Goal: Check status: Check status

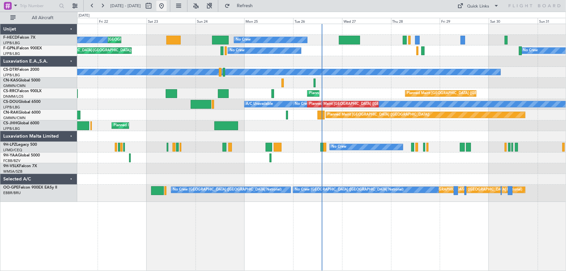
click at [167, 6] on button at bounding box center [161, 6] width 10 height 10
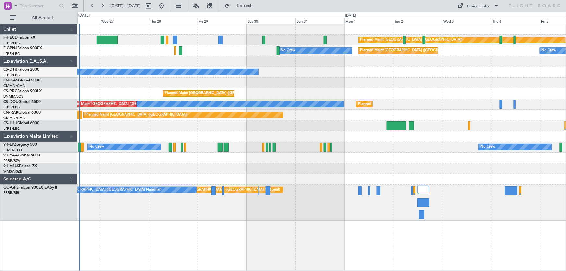
click at [122, 64] on div at bounding box center [321, 61] width 489 height 11
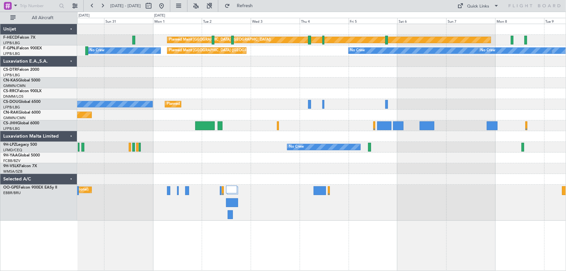
click at [190, 70] on div "Planned Maint Paris (Le Bourget) Planned Maint Paris (Le Bourget) No Crew No Cr…" at bounding box center [321, 122] width 489 height 197
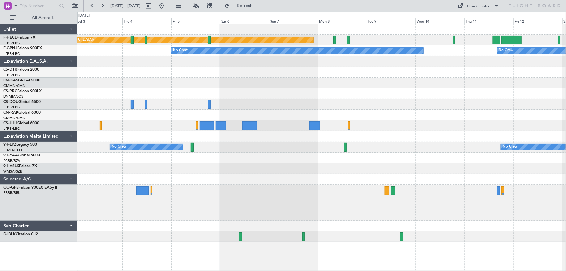
click at [220, 79] on div "Planned Maint Paris (Le Bourget) No Crew No Crew No Crew Planned Maint Paris (L…" at bounding box center [321, 133] width 489 height 218
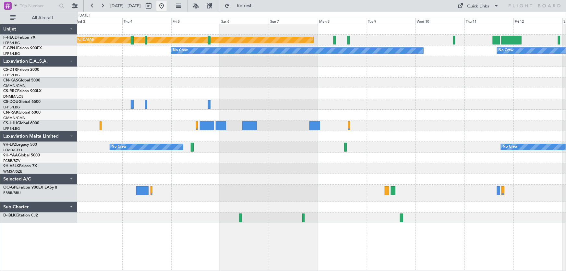
click at [167, 6] on button at bounding box center [161, 6] width 10 height 10
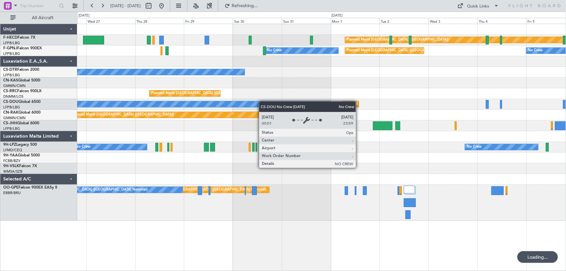
click at [175, 107] on div "Planned Maint Paris (Le Bourget) No Crew No Crew Planned Maint Paris (Le Bourge…" at bounding box center [321, 122] width 489 height 197
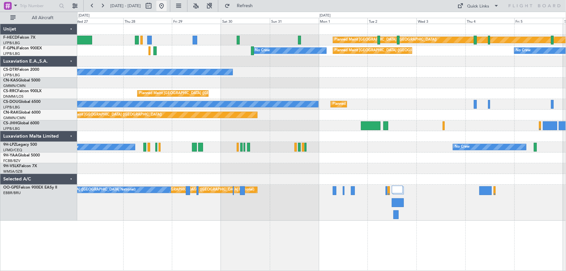
click at [167, 5] on button at bounding box center [161, 6] width 10 height 10
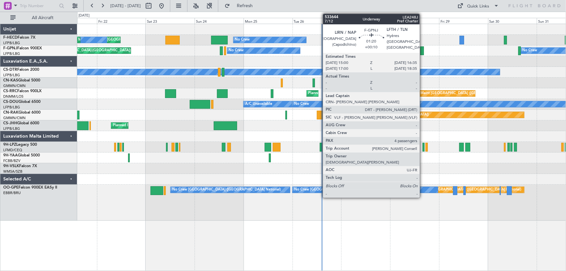
click at [423, 53] on div at bounding box center [422, 50] width 3 height 9
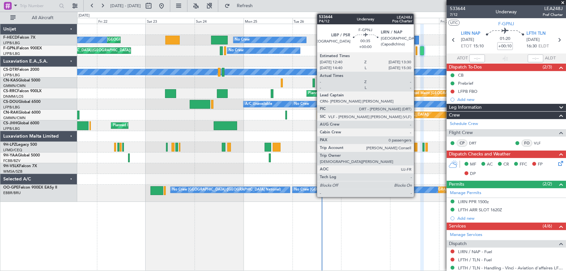
click at [417, 52] on div at bounding box center [417, 50] width 2 height 9
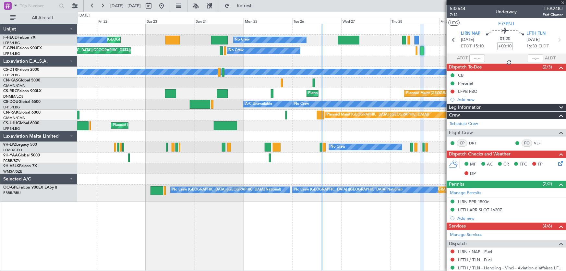
type input "0"
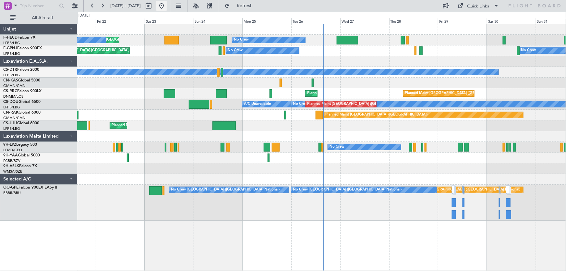
click at [167, 9] on button at bounding box center [161, 6] width 10 height 10
click at [167, 2] on button at bounding box center [161, 6] width 10 height 10
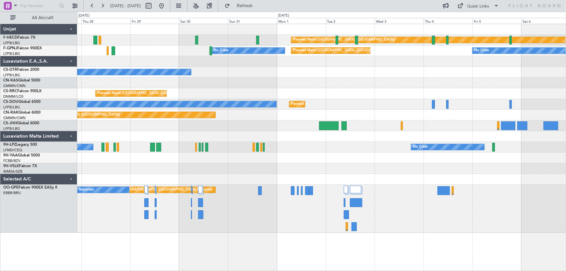
click at [167, 91] on div "Planned Maint [GEOGRAPHIC_DATA] ([GEOGRAPHIC_DATA]) No Crew No Crew Planned Mai…" at bounding box center [321, 128] width 489 height 209
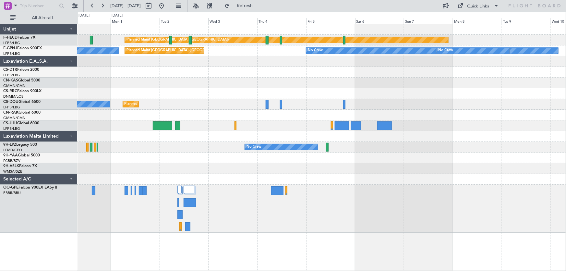
click at [159, 94] on div "Planned Maint [GEOGRAPHIC_DATA] ([GEOGRAPHIC_DATA])" at bounding box center [321, 93] width 489 height 11
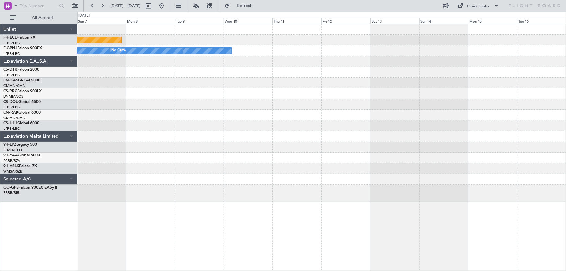
click at [179, 98] on div at bounding box center [321, 93] width 489 height 11
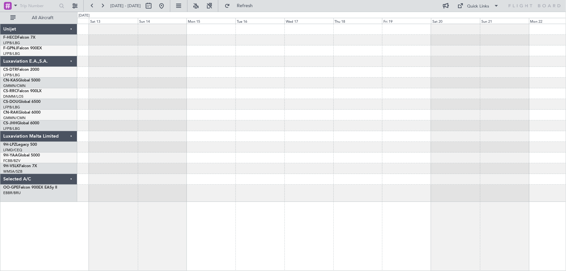
click at [275, 107] on div at bounding box center [321, 113] width 489 height 178
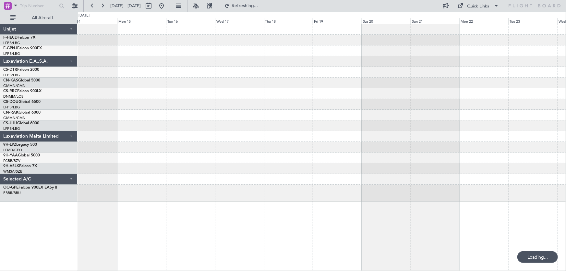
click at [241, 97] on div at bounding box center [321, 113] width 489 height 178
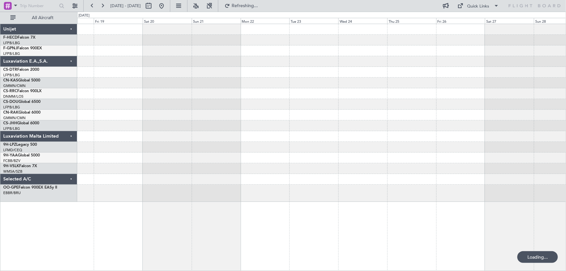
click at [381, 78] on div at bounding box center [321, 113] width 489 height 178
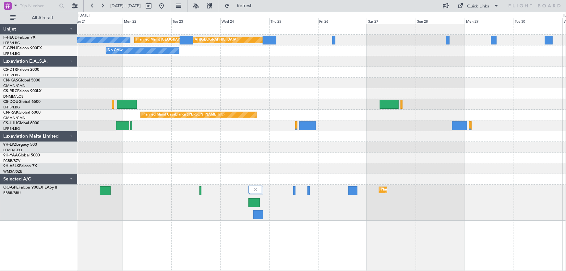
click at [339, 71] on div "Planned Maint [GEOGRAPHIC_DATA] ([GEOGRAPHIC_DATA]) No Crew No Crew Planned Mai…" at bounding box center [321, 122] width 489 height 197
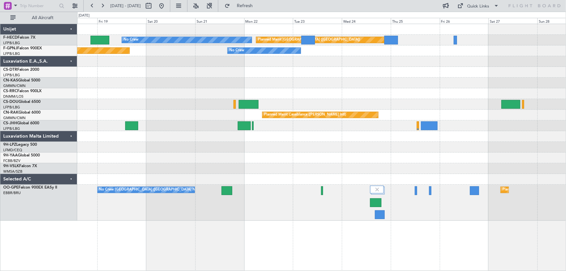
click at [281, 81] on div "Planned Maint [GEOGRAPHIC_DATA] ([GEOGRAPHIC_DATA]) No Crew No Crew Planned Mai…" at bounding box center [321, 122] width 489 height 197
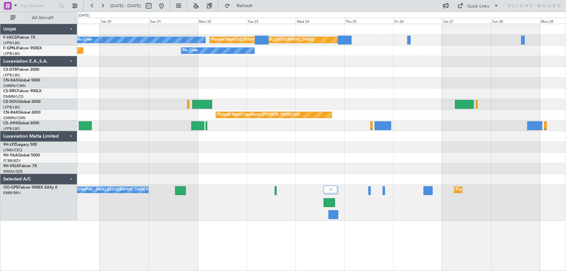
click at [288, 88] on div "Planned Maint [GEOGRAPHIC_DATA] ([GEOGRAPHIC_DATA]) No Crew No Crew Planned Mai…" at bounding box center [321, 122] width 489 height 197
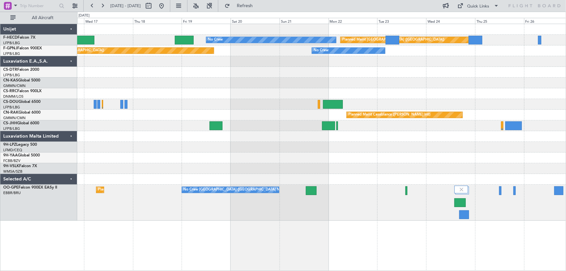
click at [367, 87] on div "Planned Maint [GEOGRAPHIC_DATA] ([GEOGRAPHIC_DATA]) No Crew No Crew Planned Mai…" at bounding box center [321, 122] width 489 height 197
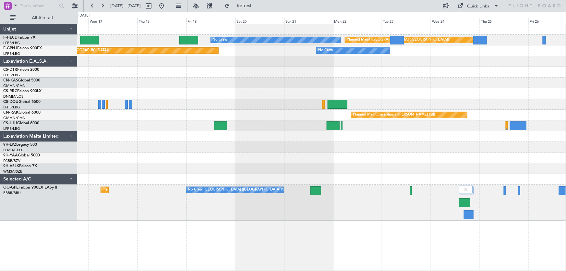
click at [323, 76] on div at bounding box center [321, 72] width 489 height 11
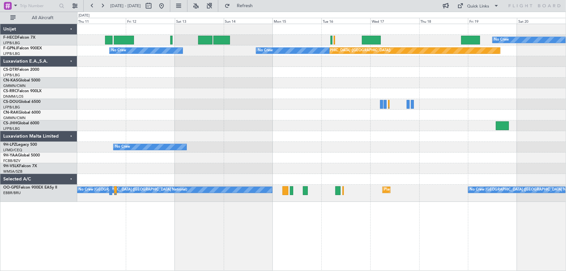
click at [285, 93] on div at bounding box center [321, 93] width 489 height 11
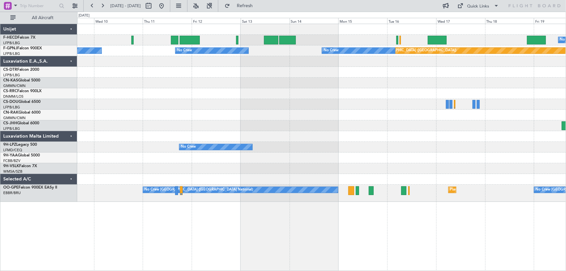
click at [306, 104] on div "No Crew Planned Maint [GEOGRAPHIC_DATA] ([GEOGRAPHIC_DATA]) Planned Maint [GEOG…" at bounding box center [321, 113] width 489 height 178
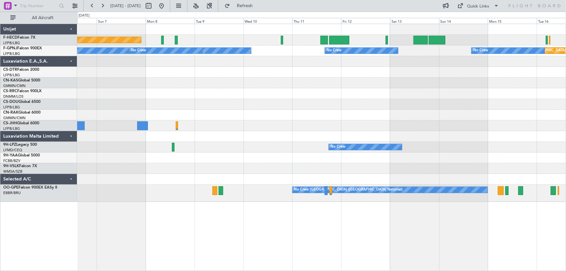
click at [289, 108] on div "Planned Maint [GEOGRAPHIC_DATA] ([GEOGRAPHIC_DATA]) Planned Maint [GEOGRAPHIC_D…" at bounding box center [321, 113] width 489 height 178
click at [298, 112] on div "Planned Maint [GEOGRAPHIC_DATA] ([GEOGRAPHIC_DATA]) Planned Maint [GEOGRAPHIC_D…" at bounding box center [321, 113] width 489 height 178
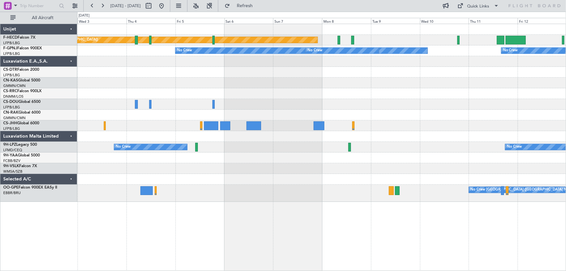
click at [375, 115] on div at bounding box center [321, 115] width 489 height 11
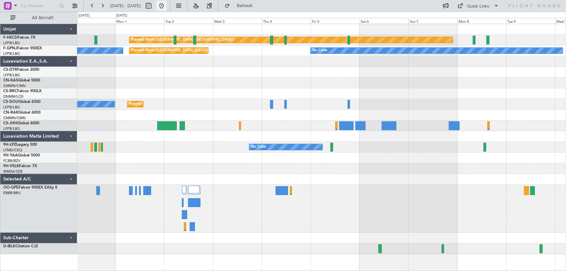
click at [167, 7] on button at bounding box center [161, 6] width 10 height 10
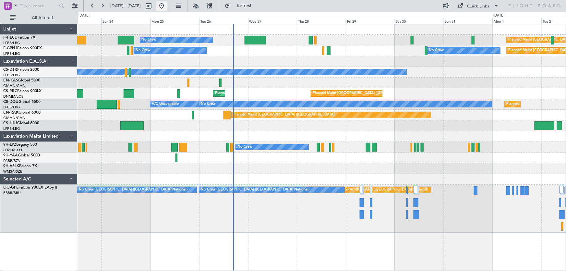
click at [167, 7] on button at bounding box center [161, 6] width 10 height 10
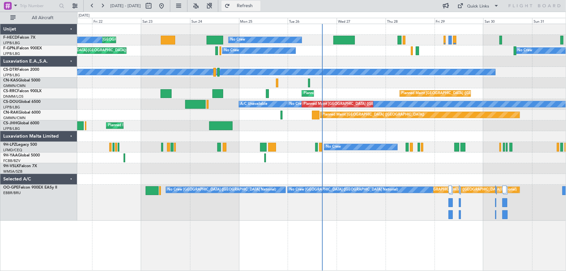
click at [249, 7] on button "Refresh" at bounding box center [241, 6] width 39 height 10
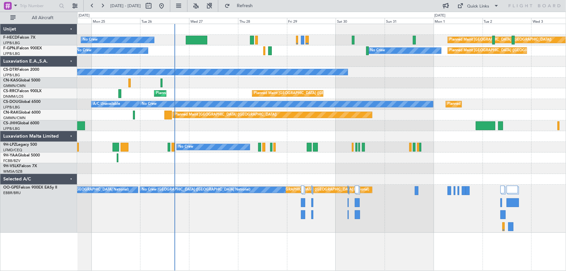
click at [194, 36] on div at bounding box center [196, 40] width 21 height 9
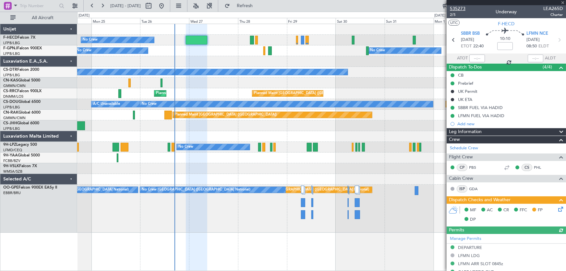
click at [461, 9] on span "535273" at bounding box center [458, 8] width 16 height 7
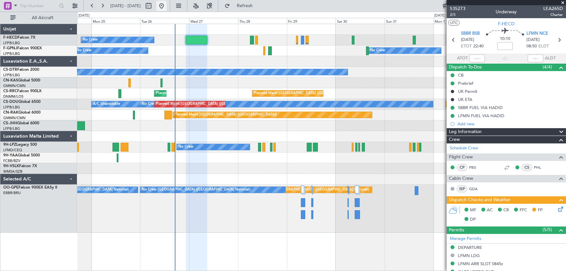
click at [167, 5] on button at bounding box center [161, 6] width 10 height 10
